Goal: Information Seeking & Learning: Learn about a topic

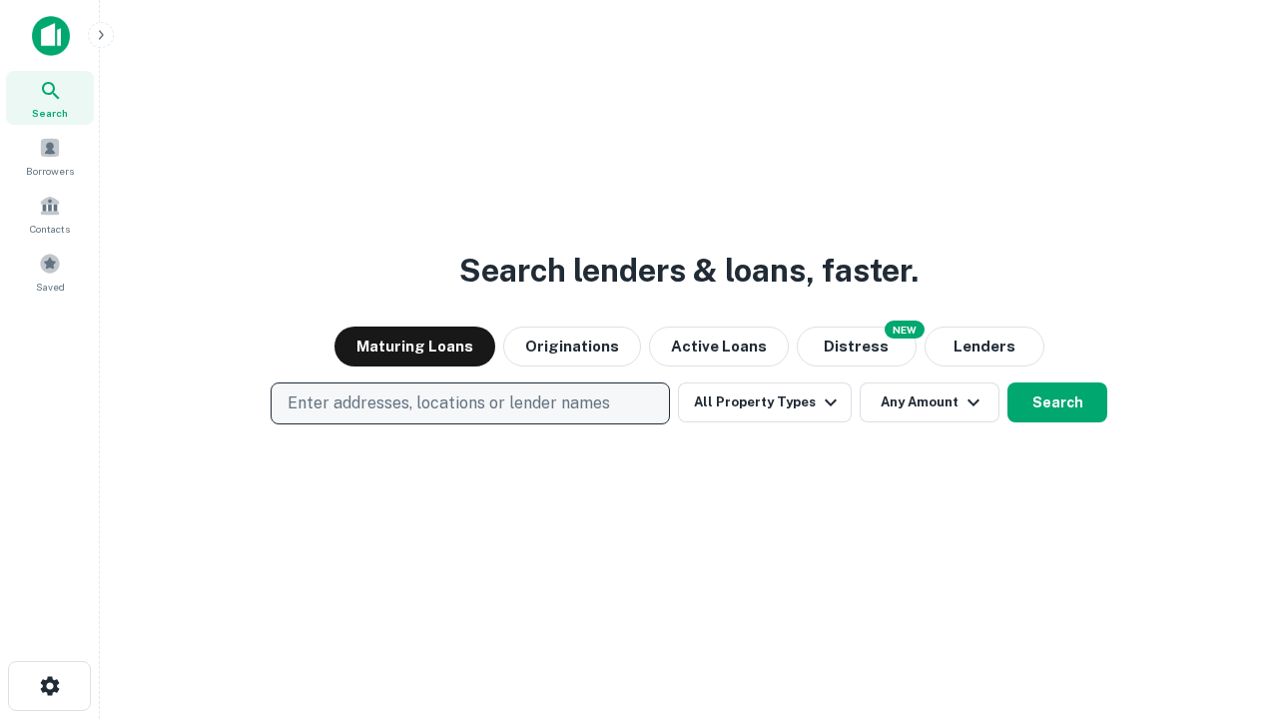
click at [469, 403] on p "Enter addresses, locations or lender names" at bounding box center [448, 403] width 322 height 24
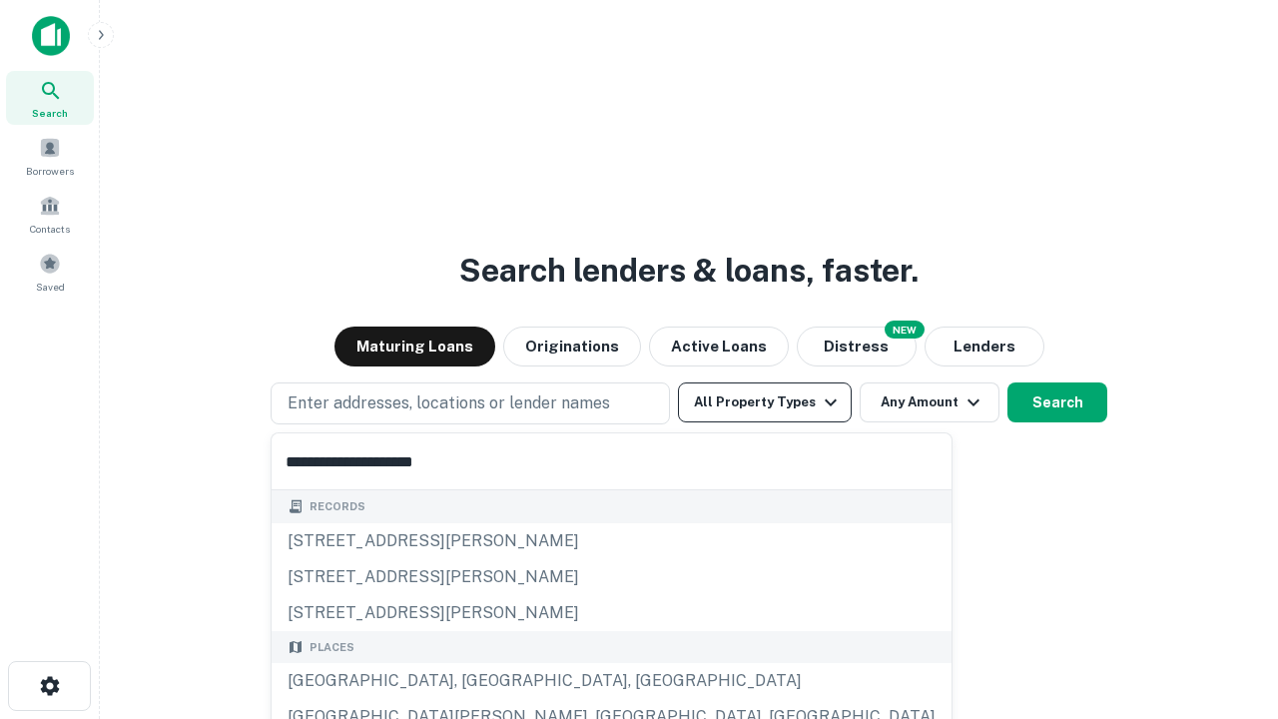
click at [477, 681] on div "[GEOGRAPHIC_DATA], [GEOGRAPHIC_DATA], [GEOGRAPHIC_DATA]" at bounding box center [611, 681] width 680 height 36
click at [765, 402] on button "All Property Types" at bounding box center [765, 402] width 174 height 40
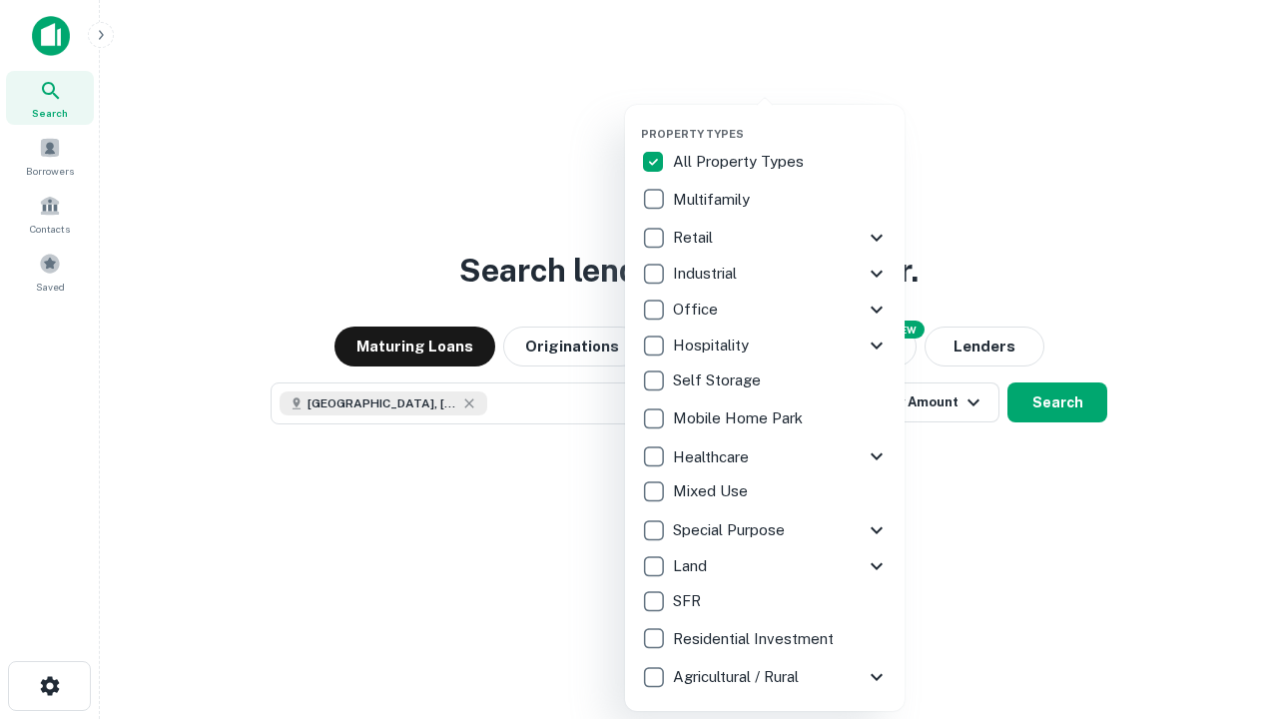
click at [781, 121] on button "button" at bounding box center [780, 121] width 279 height 1
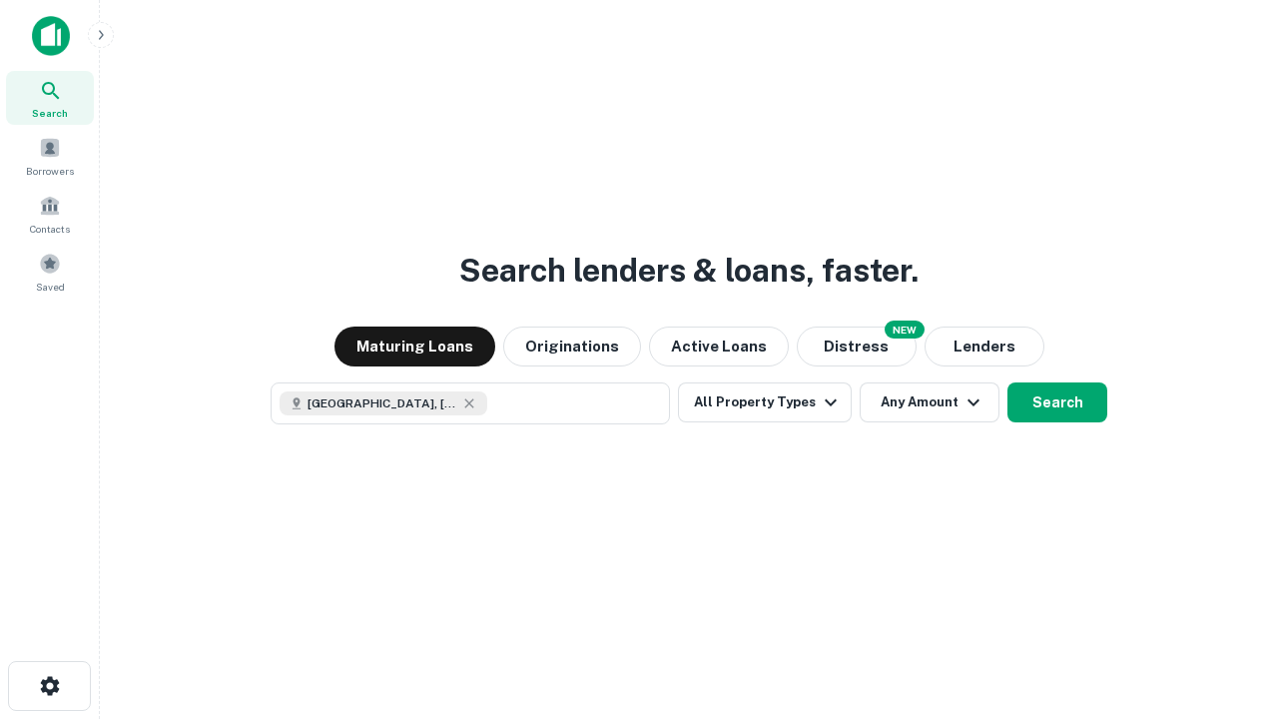
scroll to position [32, 0]
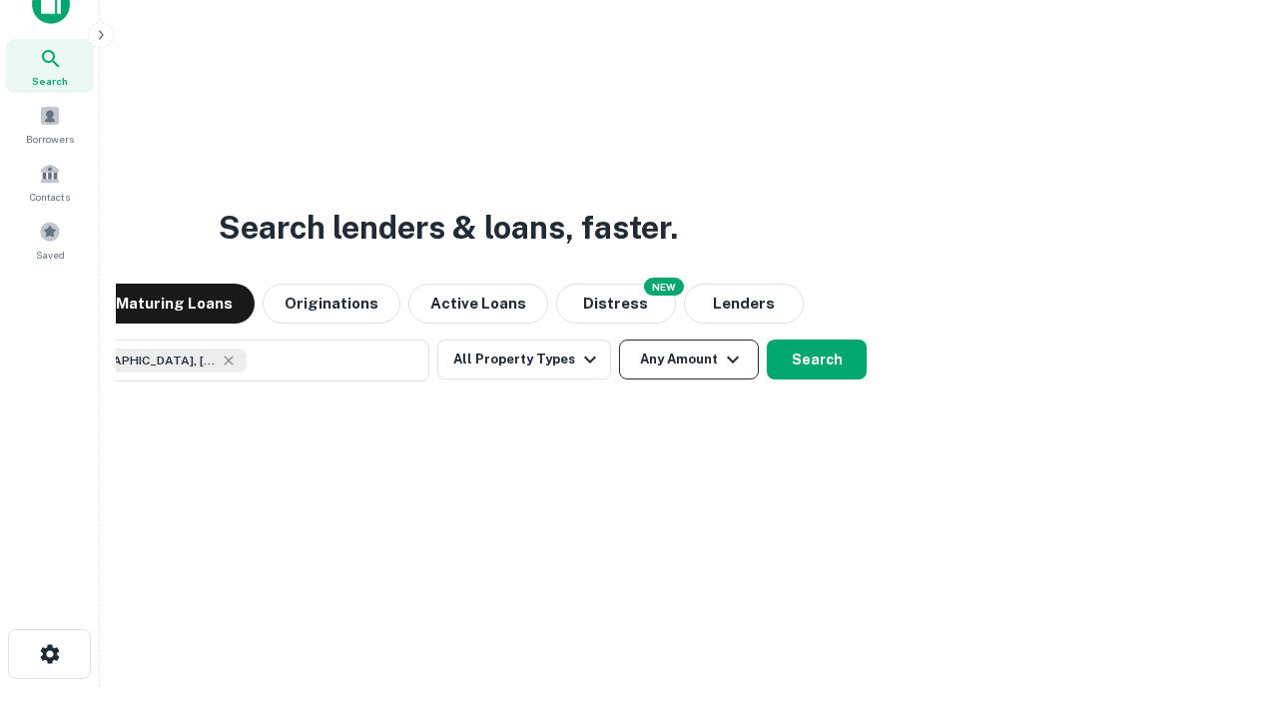
click at [619, 339] on button "Any Amount" at bounding box center [689, 359] width 140 height 40
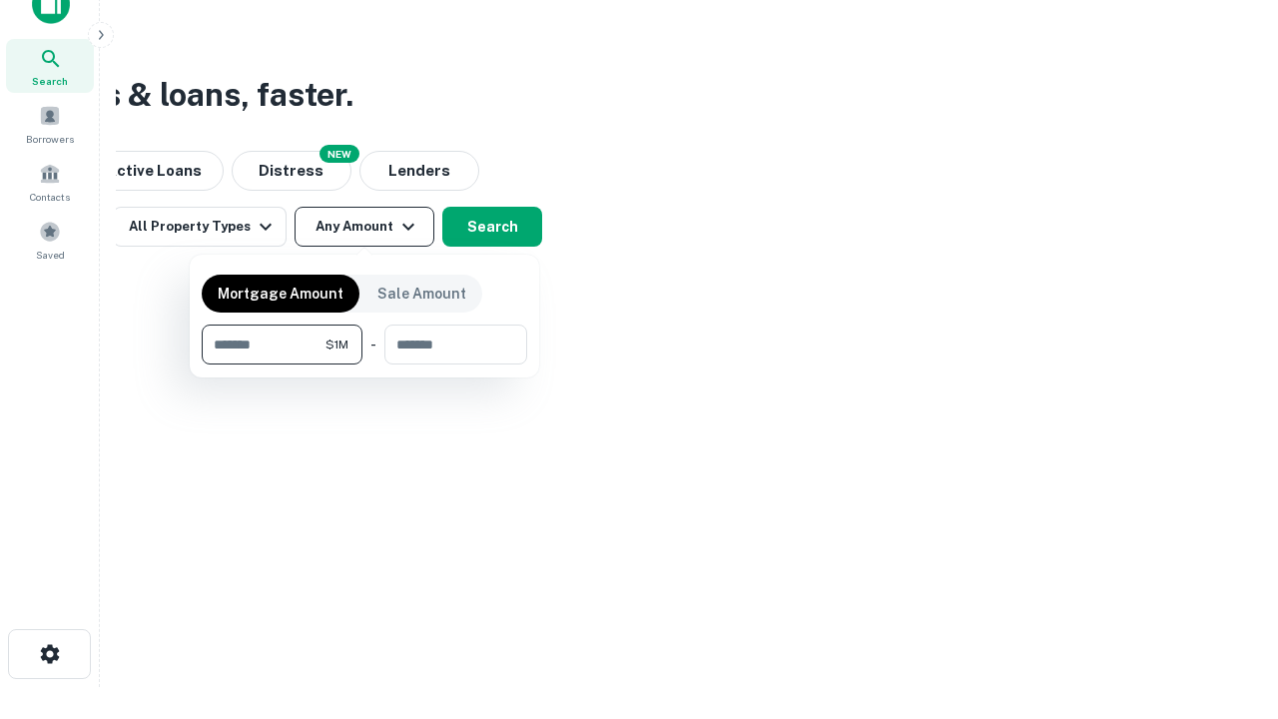
type input "*******"
click at [364, 364] on button "button" at bounding box center [364, 364] width 325 height 1
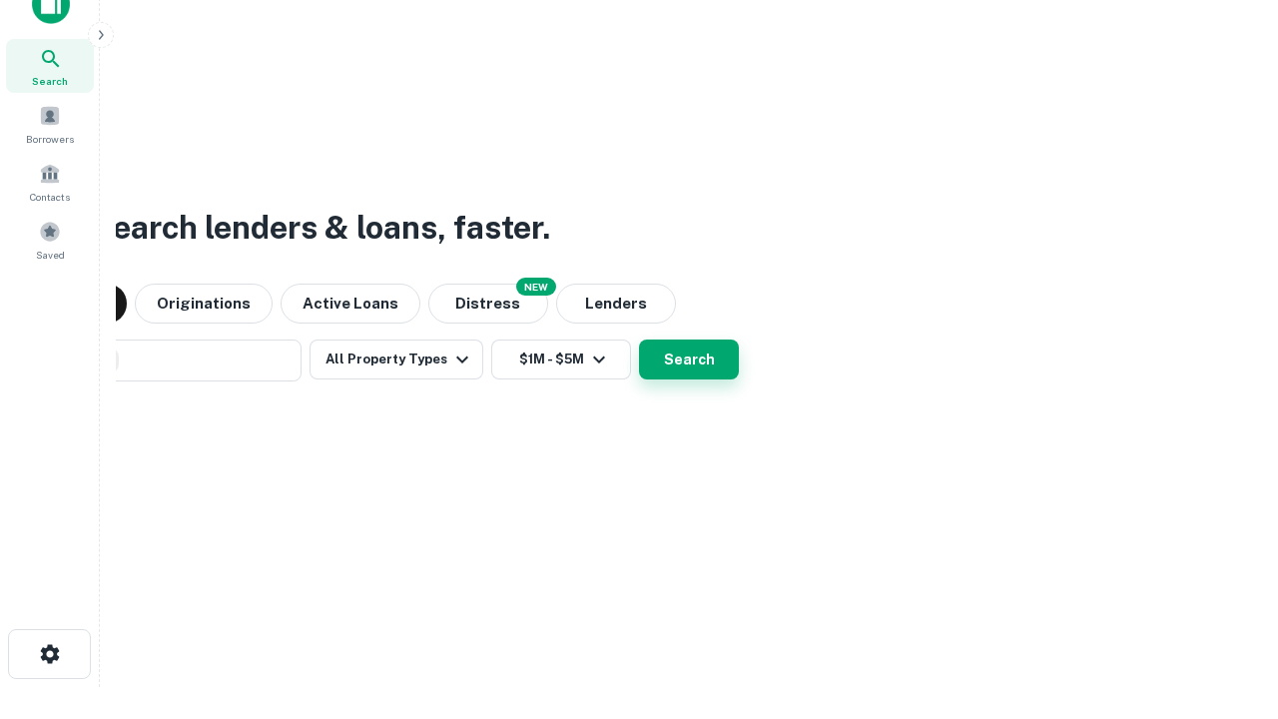
click at [639, 339] on button "Search" at bounding box center [689, 359] width 100 height 40
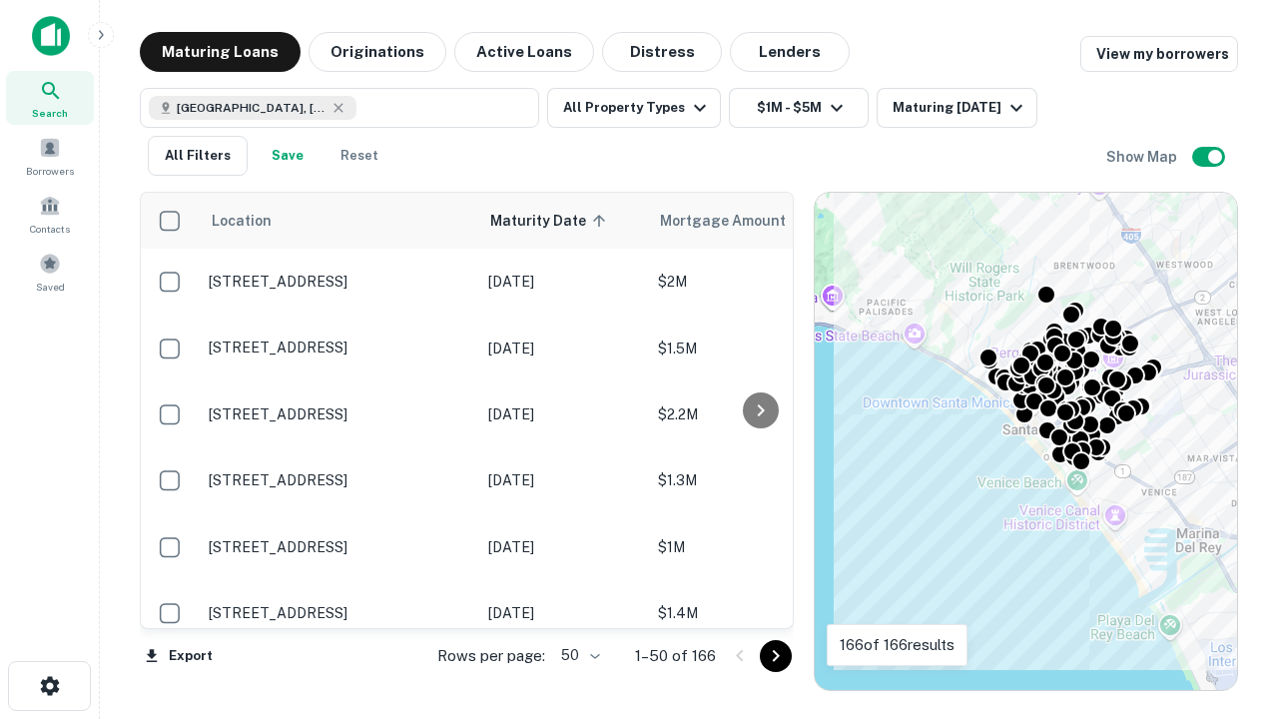
click at [577, 655] on body "Search Borrowers Contacts Saved Maturing Loans Originations Active Loans Distre…" at bounding box center [639, 359] width 1278 height 719
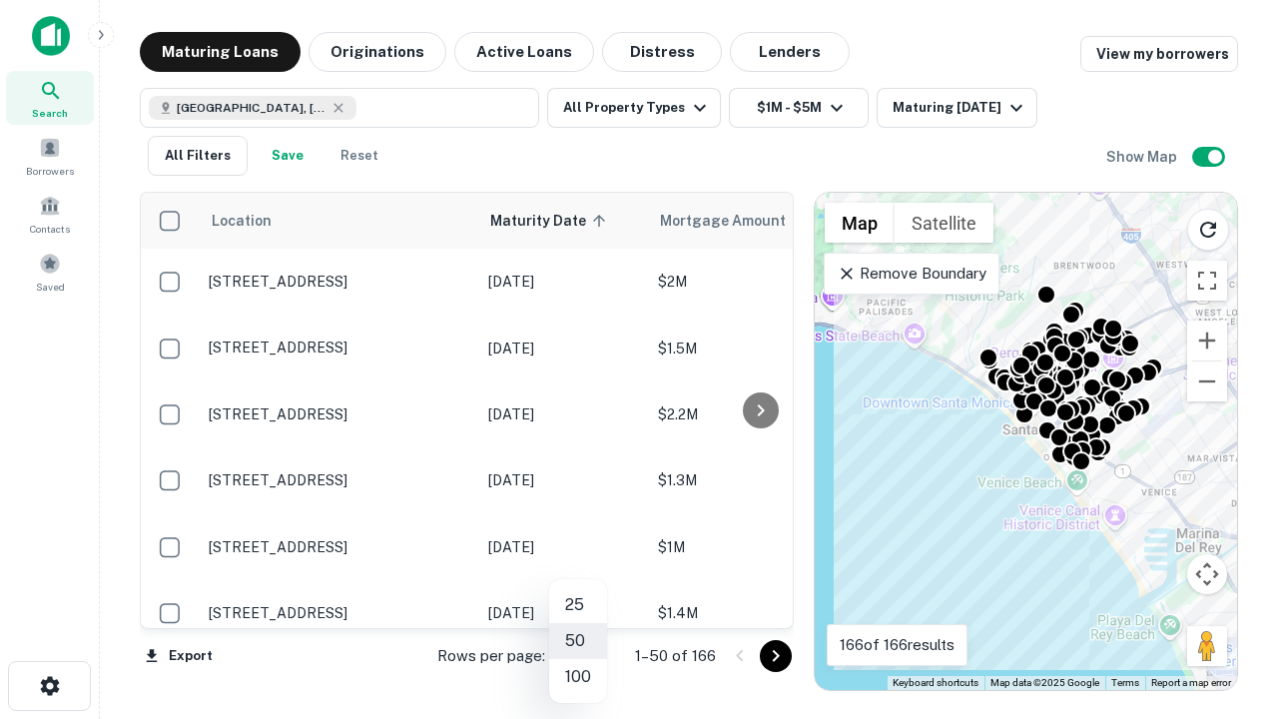
click at [578, 605] on li "25" at bounding box center [578, 605] width 58 height 36
